Goal: Check status: Check status

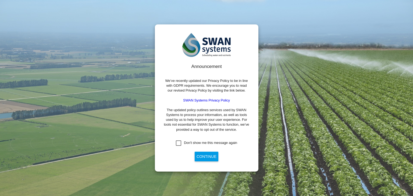
click at [179, 143] on div "Don't show me this message again" at bounding box center [178, 142] width 5 height 5
click at [205, 158] on button "Continue" at bounding box center [206, 157] width 24 height 10
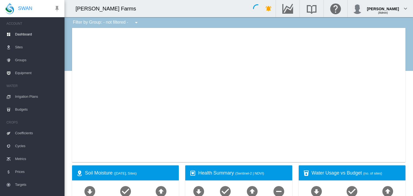
type input "**********"
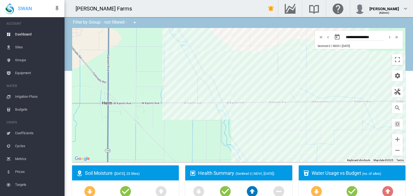
drag, startPoint x: 276, startPoint y: 74, endPoint x: 210, endPoint y: 126, distance: 84.1
click at [210, 126] on div at bounding box center [238, 95] width 333 height 134
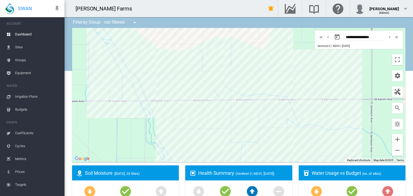
drag, startPoint x: 232, startPoint y: 98, endPoint x: 154, endPoint y: 96, distance: 77.7
click at [154, 96] on div at bounding box center [238, 95] width 333 height 134
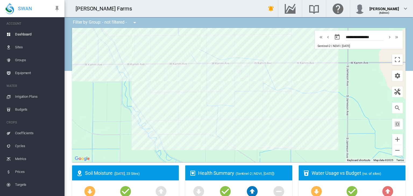
drag, startPoint x: 240, startPoint y: 125, endPoint x: 214, endPoint y: 85, distance: 47.6
click at [214, 85] on div at bounding box center [238, 95] width 333 height 134
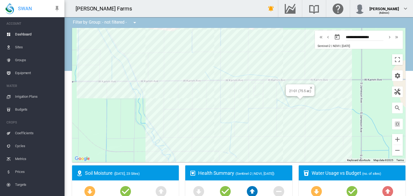
click at [294, 100] on div "21-01 (75.5 ac)" at bounding box center [238, 95] width 333 height 134
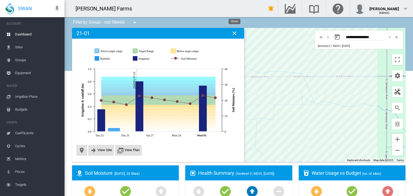
click at [233, 32] on md-icon "icon-close" at bounding box center [234, 33] width 6 height 6
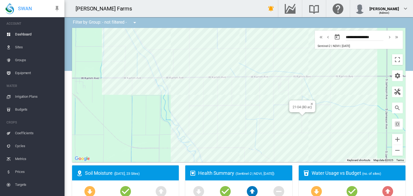
click at [305, 117] on div "21-04 (80 ac)" at bounding box center [238, 95] width 333 height 134
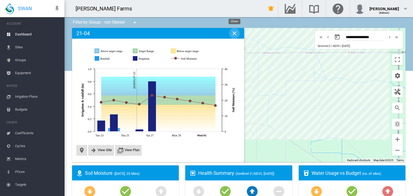
click at [233, 36] on md-icon "icon-close" at bounding box center [234, 33] width 6 height 6
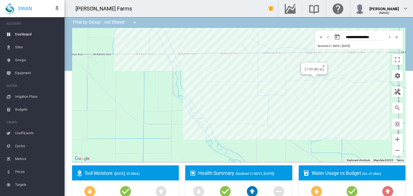
click at [320, 77] on div "21-03 (80 ac)" at bounding box center [238, 95] width 333 height 134
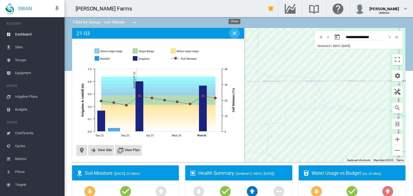
click at [235, 35] on md-icon "icon-close" at bounding box center [234, 33] width 6 height 6
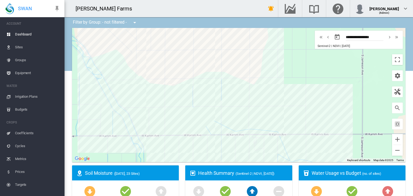
drag, startPoint x: 229, startPoint y: 73, endPoint x: 191, endPoint y: 129, distance: 66.8
click at [191, 129] on div at bounding box center [238, 95] width 333 height 134
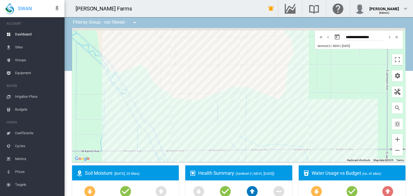
drag, startPoint x: 198, startPoint y: 71, endPoint x: 223, endPoint y: 84, distance: 29.1
click at [223, 84] on div at bounding box center [238, 95] width 333 height 134
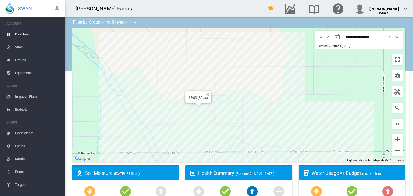
click at [188, 107] on div "18-03 (80 ac)" at bounding box center [238, 95] width 333 height 134
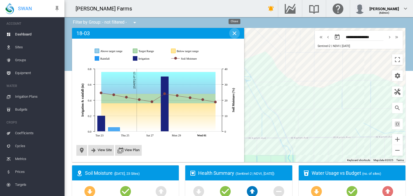
click at [236, 34] on md-icon "icon-close" at bounding box center [234, 33] width 6 height 6
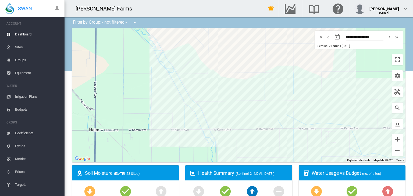
drag, startPoint x: 226, startPoint y: 118, endPoint x: 129, endPoint y: 110, distance: 97.8
click at [129, 110] on div at bounding box center [238, 95] width 333 height 134
